Goal: Contribute content: Contribute content

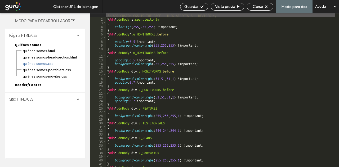
click at [55, 100] on div "Sitio HTML/CSS" at bounding box center [45, 99] width 80 height 13
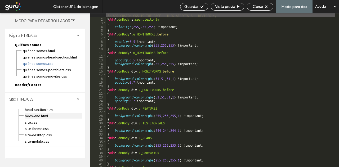
click at [39, 117] on span "body-end.html" at bounding box center [54, 115] width 58 height 5
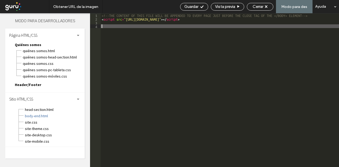
paste textarea
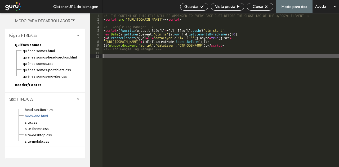
paste textarea
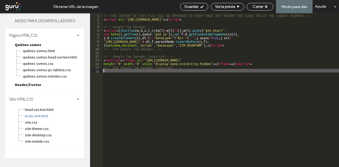
type textarea "**"
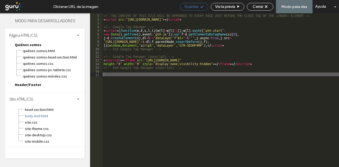
click at [201, 6] on icon at bounding box center [202, 7] width 4 height 4
click at [195, 5] on span "Guardar" at bounding box center [192, 6] width 14 height 5
click at [195, 7] on span "Guardar" at bounding box center [192, 6] width 14 height 5
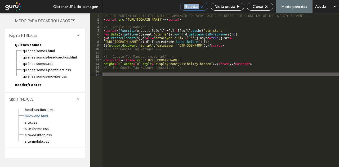
click at [195, 7] on span "Guardar" at bounding box center [192, 6] width 14 height 5
click at [198, 7] on span "Guardar" at bounding box center [192, 6] width 14 height 5
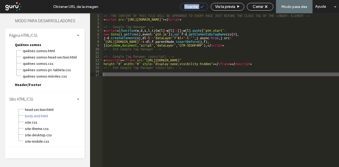
click at [198, 7] on span "Guardar" at bounding box center [192, 6] width 14 height 5
click at [257, 7] on span "Cerrar" at bounding box center [258, 6] width 11 height 5
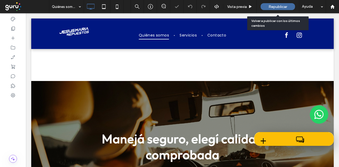
drag, startPoint x: 227, startPoint y: 2, endPoint x: 282, endPoint y: 5, distance: 55.5
click at [282, 5] on span "Republicar" at bounding box center [278, 7] width 19 height 5
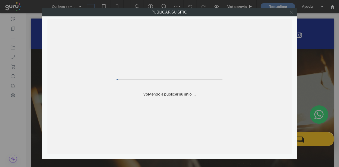
click at [276, 5] on div "Publicar su sitio Volviendo a publicar su sitio ..." at bounding box center [169, 83] width 339 height 167
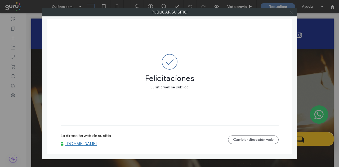
drag, startPoint x: 125, startPoint y: 147, endPoint x: 75, endPoint y: 146, distance: 49.6
click at [75, 146] on div "La dirección web de su sitio [DOMAIN_NAME] Cambiar dirección web" at bounding box center [170, 140] width 218 height 17
click at [288, 14] on div at bounding box center [292, 12] width 8 height 8
click at [291, 12] on icon at bounding box center [292, 12] width 4 height 4
